Goal: Transaction & Acquisition: Purchase product/service

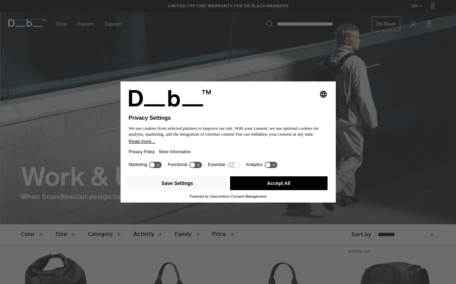
click at [363, 117] on div "Selecting an option will immediately change the language Privacy Settings We us…" at bounding box center [228, 142] width 456 height 284
click at [186, 186] on button "Save Settings" at bounding box center [178, 183] width 98 height 14
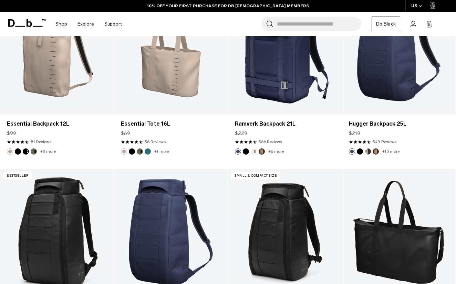
scroll to position [515, 0]
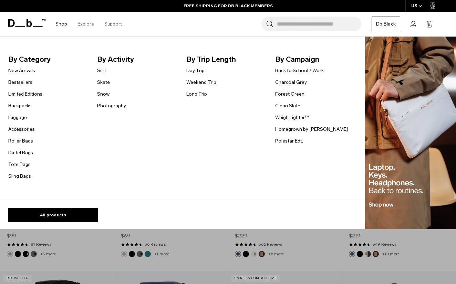
click at [20, 115] on link "Luggage" at bounding box center [17, 117] width 19 height 7
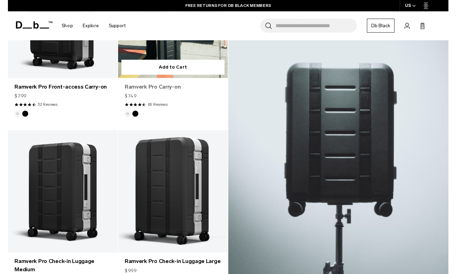
scroll to position [230, 0]
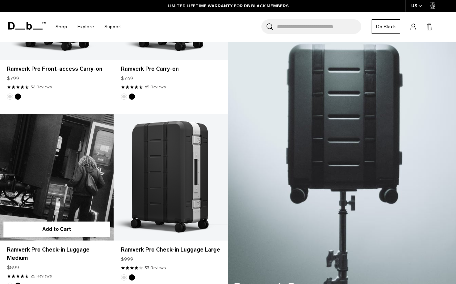
click at [59, 195] on link "Ramverk Pro Check-in Luggage Medium" at bounding box center [57, 177] width 114 height 126
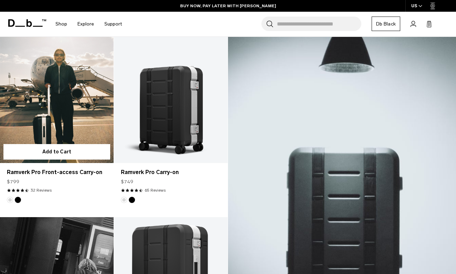
scroll to position [126, 0]
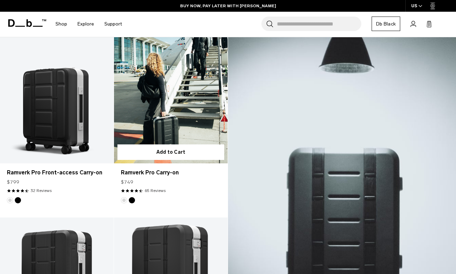
click at [186, 122] on link "Ramverk Pro Carry-on" at bounding box center [171, 100] width 114 height 126
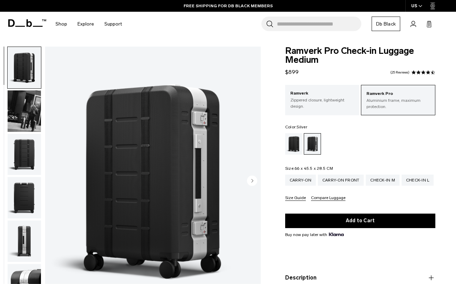
click at [28, 167] on img "button" at bounding box center [24, 154] width 33 height 41
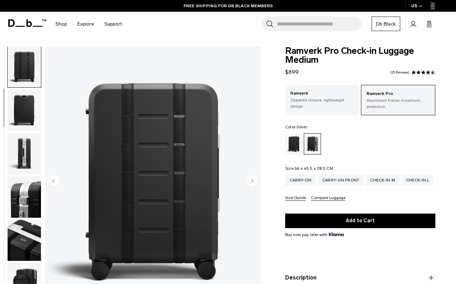
click at [25, 201] on img "button" at bounding box center [24, 196] width 33 height 41
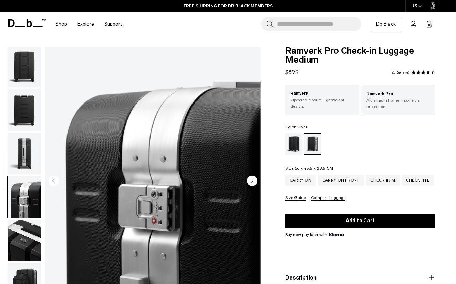
scroll to position [219, 0]
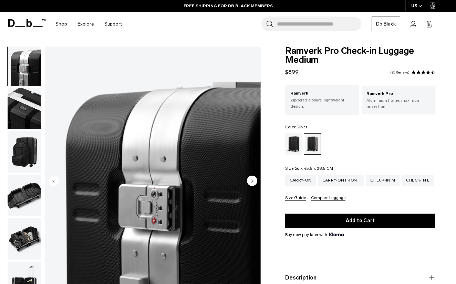
click at [30, 163] on img "button" at bounding box center [24, 151] width 33 height 41
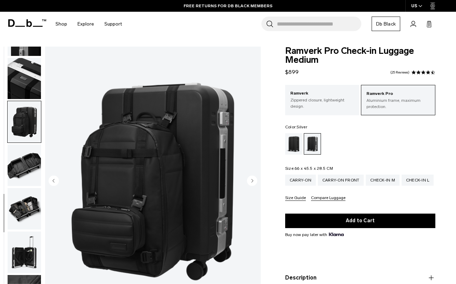
click at [30, 163] on img "button" at bounding box center [24, 164] width 33 height 41
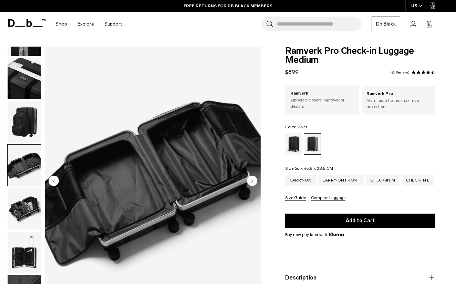
click at [30, 185] on ul at bounding box center [24, 181] width 34 height 269
click at [29, 203] on img "button" at bounding box center [24, 208] width 33 height 41
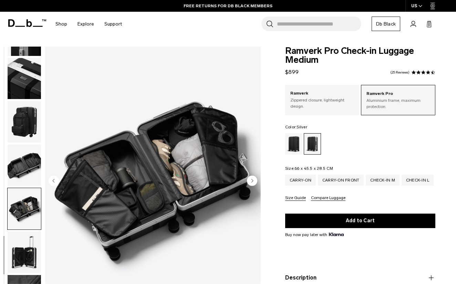
click at [31, 241] on img "button" at bounding box center [24, 251] width 33 height 41
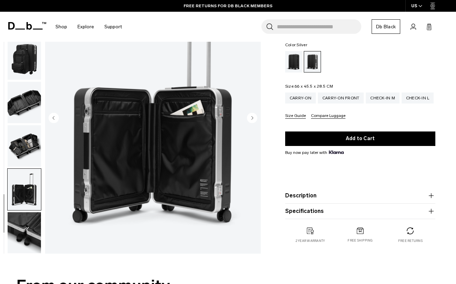
scroll to position [82, 0]
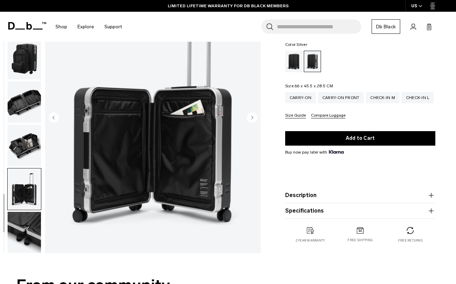
click at [28, 215] on img "button" at bounding box center [24, 231] width 33 height 41
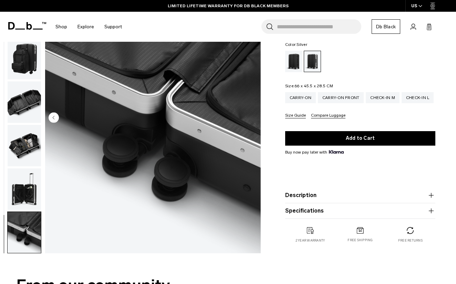
click at [25, 177] on img "button" at bounding box center [24, 188] width 33 height 41
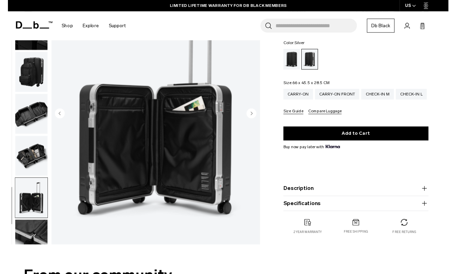
scroll to position [231, 0]
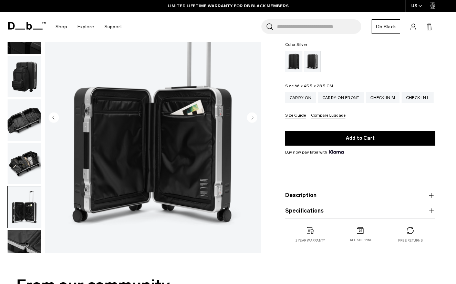
click at [301, 212] on button "Specifications" at bounding box center [360, 210] width 150 height 8
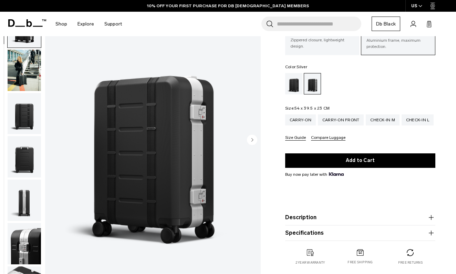
scroll to position [51, 0]
click at [251, 140] on circle "Next slide" at bounding box center [252, 139] width 10 height 10
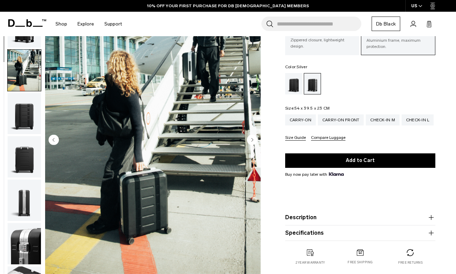
scroll to position [44, 0]
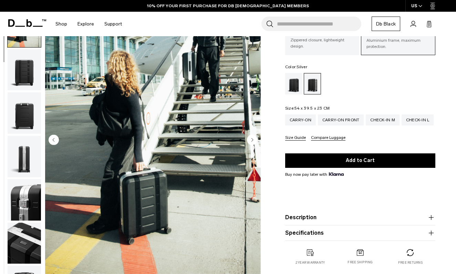
click at [251, 140] on circle "Next slide" at bounding box center [252, 139] width 10 height 10
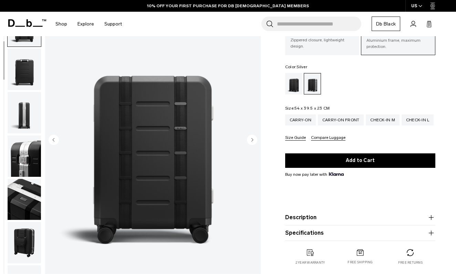
click at [251, 140] on circle "Next slide" at bounding box center [252, 139] width 10 height 10
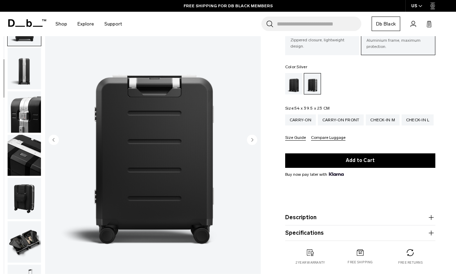
click at [251, 140] on circle "Next slide" at bounding box center [252, 139] width 10 height 10
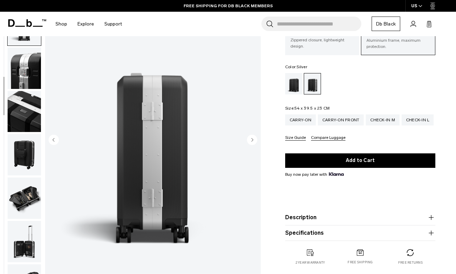
scroll to position [175, 0]
click at [53, 141] on circle "Previous slide" at bounding box center [54, 139] width 10 height 10
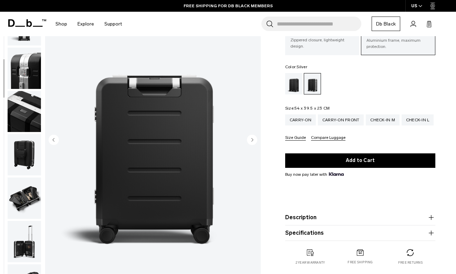
scroll to position [132, 0]
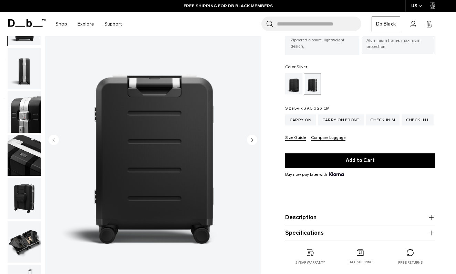
click at [253, 139] on circle "Next slide" at bounding box center [252, 139] width 10 height 10
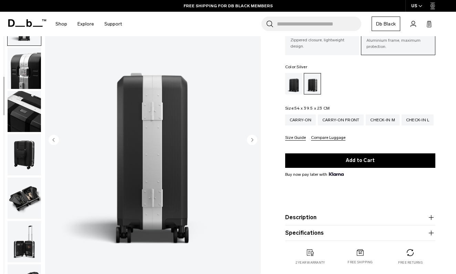
click at [253, 139] on circle "Next slide" at bounding box center [252, 139] width 10 height 10
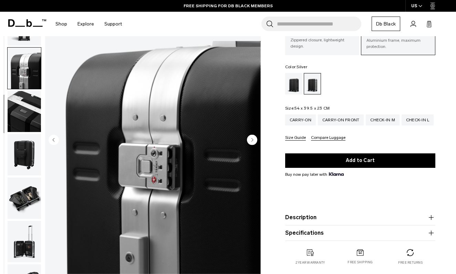
scroll to position [219, 0]
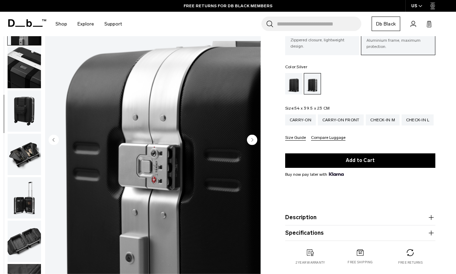
click at [253, 139] on circle "Next slide" at bounding box center [252, 139] width 10 height 10
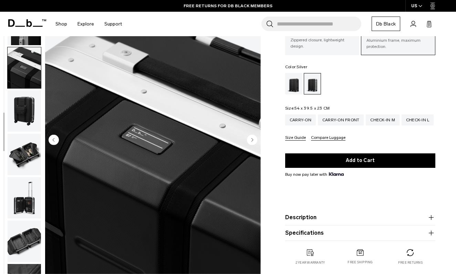
scroll to position [263, 0]
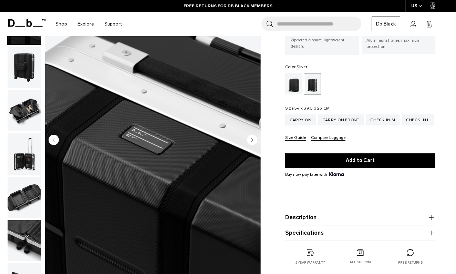
click at [253, 139] on circle "Next slide" at bounding box center [252, 139] width 10 height 10
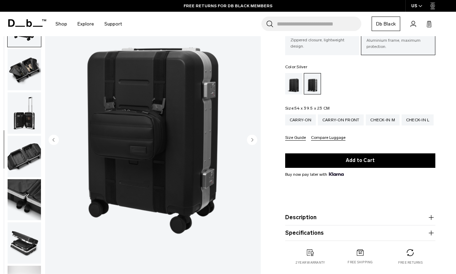
scroll to position [307, 0]
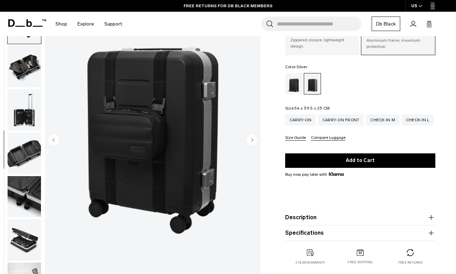
click at [253, 139] on circle "Next slide" at bounding box center [252, 139] width 10 height 10
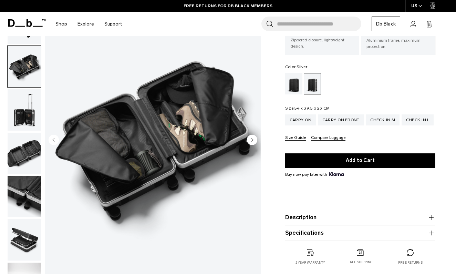
scroll to position [343, 0]
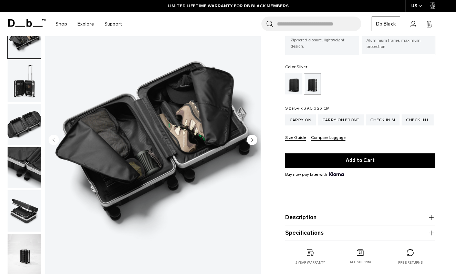
click at [253, 139] on circle "Next slide" at bounding box center [252, 139] width 10 height 10
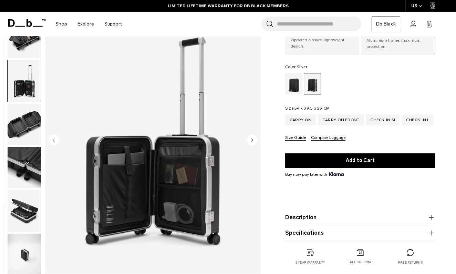
click at [253, 139] on circle "Next slide" at bounding box center [252, 139] width 10 height 10
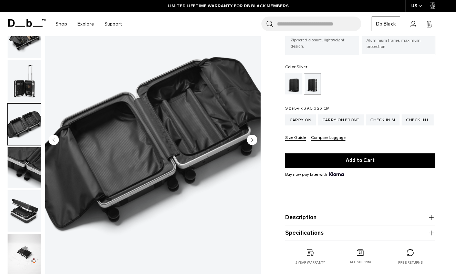
click at [253, 139] on circle "Next slide" at bounding box center [252, 139] width 10 height 10
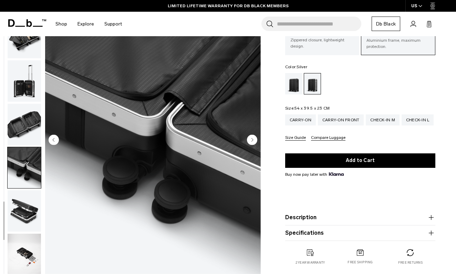
click at [253, 139] on circle "Next slide" at bounding box center [252, 139] width 10 height 10
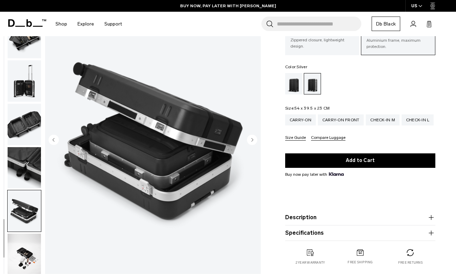
click at [253, 139] on circle "Next slide" at bounding box center [252, 139] width 10 height 10
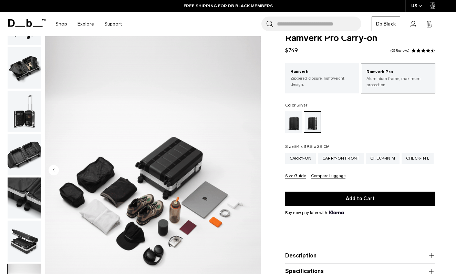
scroll to position [7, 0]
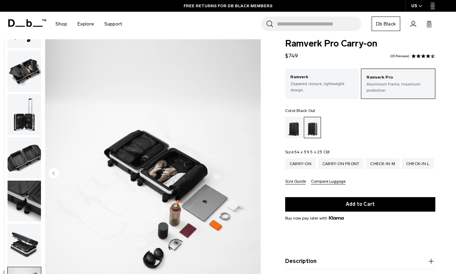
click at [297, 130] on div "Black Out" at bounding box center [294, 127] width 18 height 21
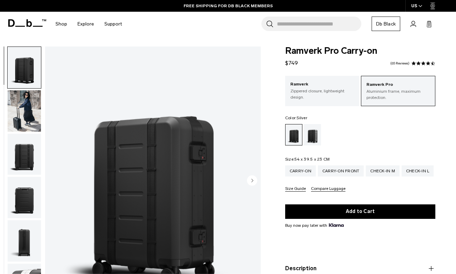
click at [314, 131] on div "Silver" at bounding box center [313, 134] width 18 height 21
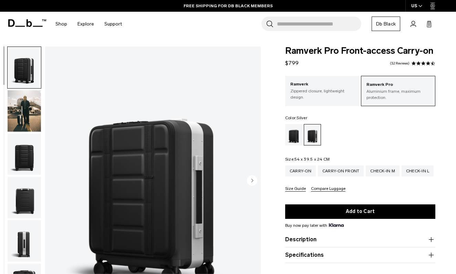
click at [252, 182] on circle "Next slide" at bounding box center [252, 180] width 10 height 10
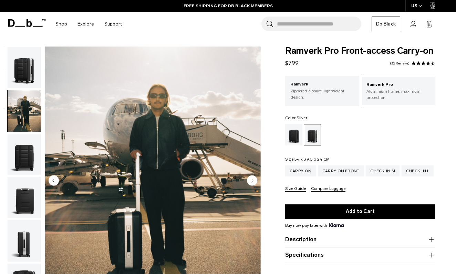
scroll to position [44, 0]
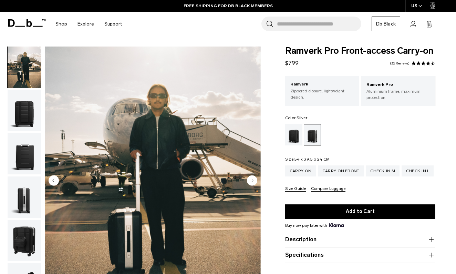
click at [252, 182] on circle "Next slide" at bounding box center [252, 180] width 10 height 10
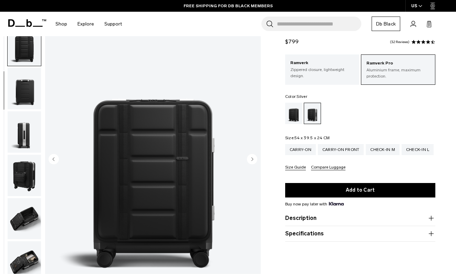
scroll to position [22, 0]
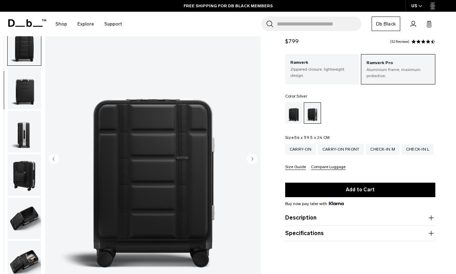
click at [253, 156] on circle "Next slide" at bounding box center [252, 159] width 10 height 10
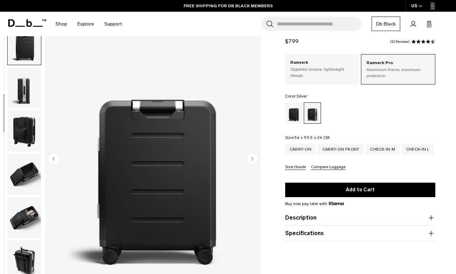
click at [253, 156] on circle "Next slide" at bounding box center [252, 159] width 10 height 10
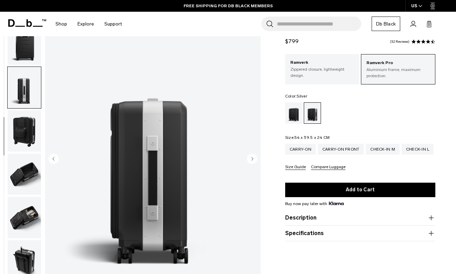
scroll to position [175, 0]
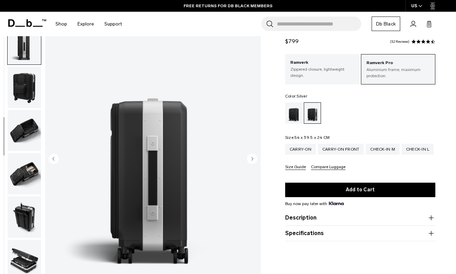
click at [253, 156] on circle "Next slide" at bounding box center [252, 159] width 10 height 10
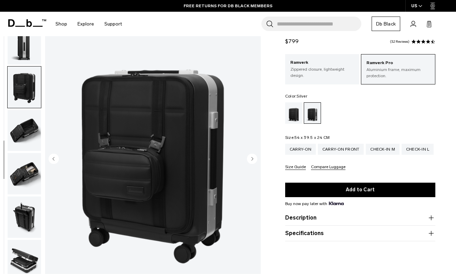
scroll to position [212, 0]
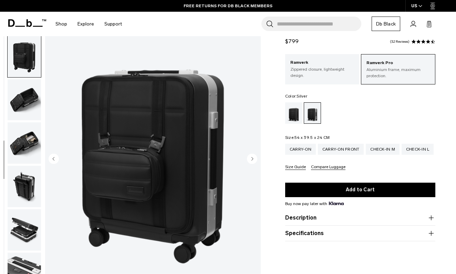
click at [253, 156] on circle "Next slide" at bounding box center [252, 159] width 10 height 10
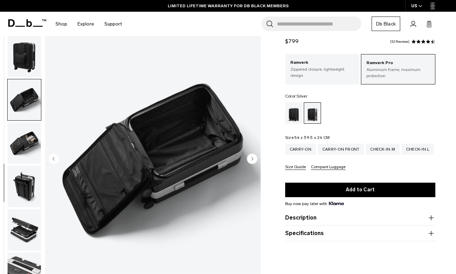
click at [253, 158] on circle "Next slide" at bounding box center [252, 159] width 10 height 10
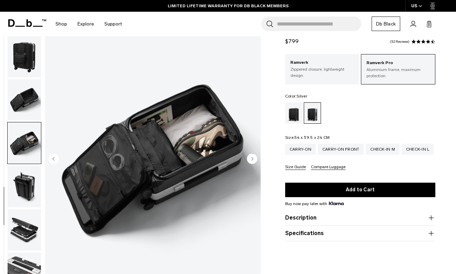
click at [253, 158] on circle "Next slide" at bounding box center [252, 159] width 10 height 10
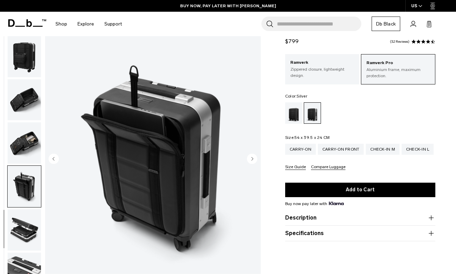
click at [253, 158] on circle "Next slide" at bounding box center [252, 159] width 10 height 10
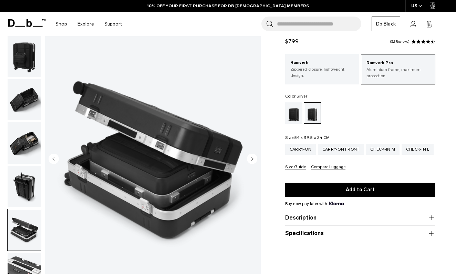
click at [253, 158] on circle "Next slide" at bounding box center [252, 159] width 10 height 10
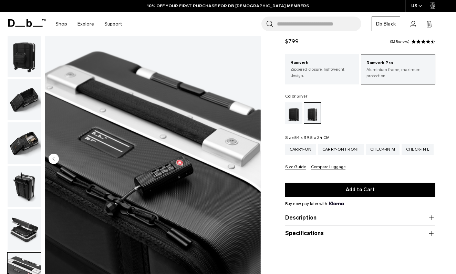
click at [253, 158] on img "11 / 11" at bounding box center [153, 159] width 216 height 269
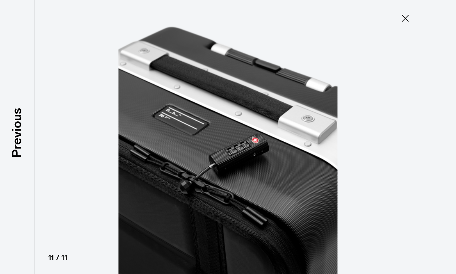
click at [253, 158] on img at bounding box center [228, 137] width 310 height 274
click at [407, 17] on icon at bounding box center [405, 18] width 7 height 7
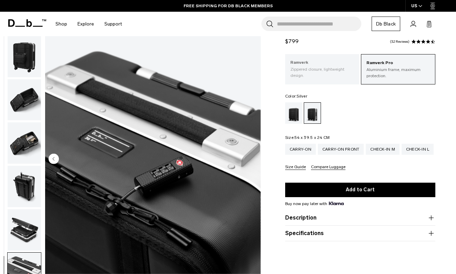
click at [328, 72] on p "Zippered closure, lightweight design." at bounding box center [322, 72] width 64 height 12
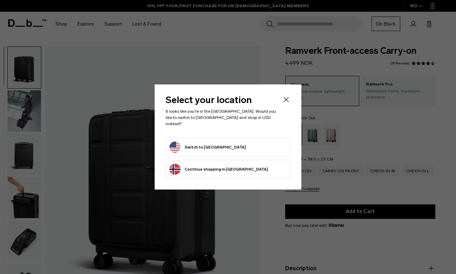
click at [195, 146] on button "Switch to United States" at bounding box center [208, 147] width 76 height 11
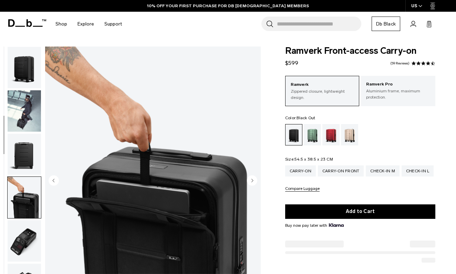
click at [251, 180] on circle "Next slide" at bounding box center [252, 180] width 10 height 10
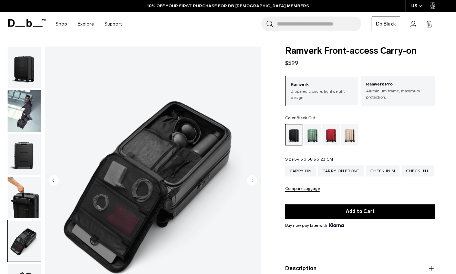
click at [251, 180] on circle "Next slide" at bounding box center [252, 180] width 10 height 10
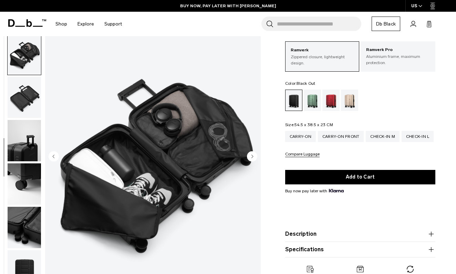
scroll to position [39, 0]
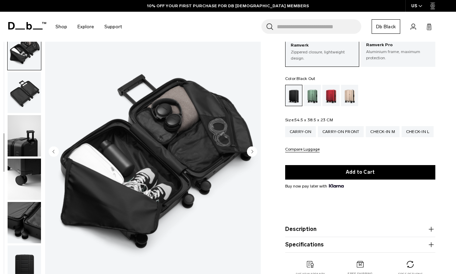
click at [251, 153] on circle "Next slide" at bounding box center [252, 151] width 10 height 10
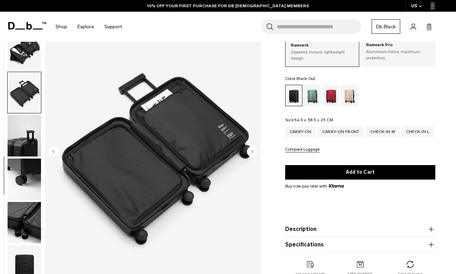
click at [249, 153] on circle "Next slide" at bounding box center [252, 151] width 10 height 10
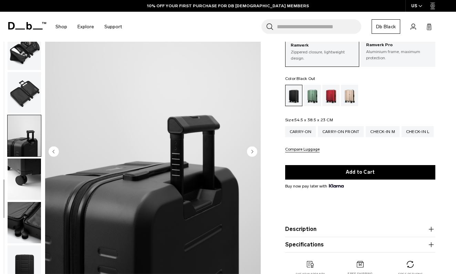
click at [249, 153] on circle "Next slide" at bounding box center [252, 151] width 10 height 10
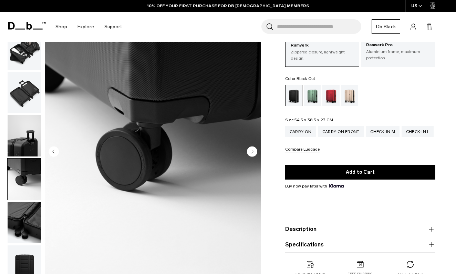
click at [249, 153] on circle "Next slide" at bounding box center [252, 151] width 10 height 10
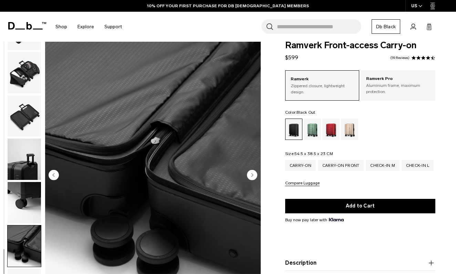
scroll to position [0, 0]
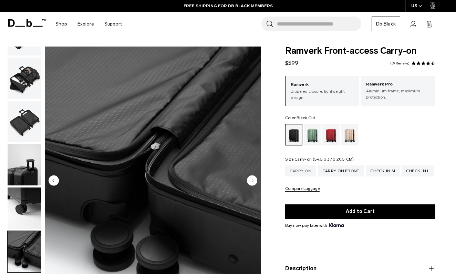
click at [297, 170] on div "Carry-on" at bounding box center [300, 170] width 31 height 11
